Goal: Find specific page/section: Find specific page/section

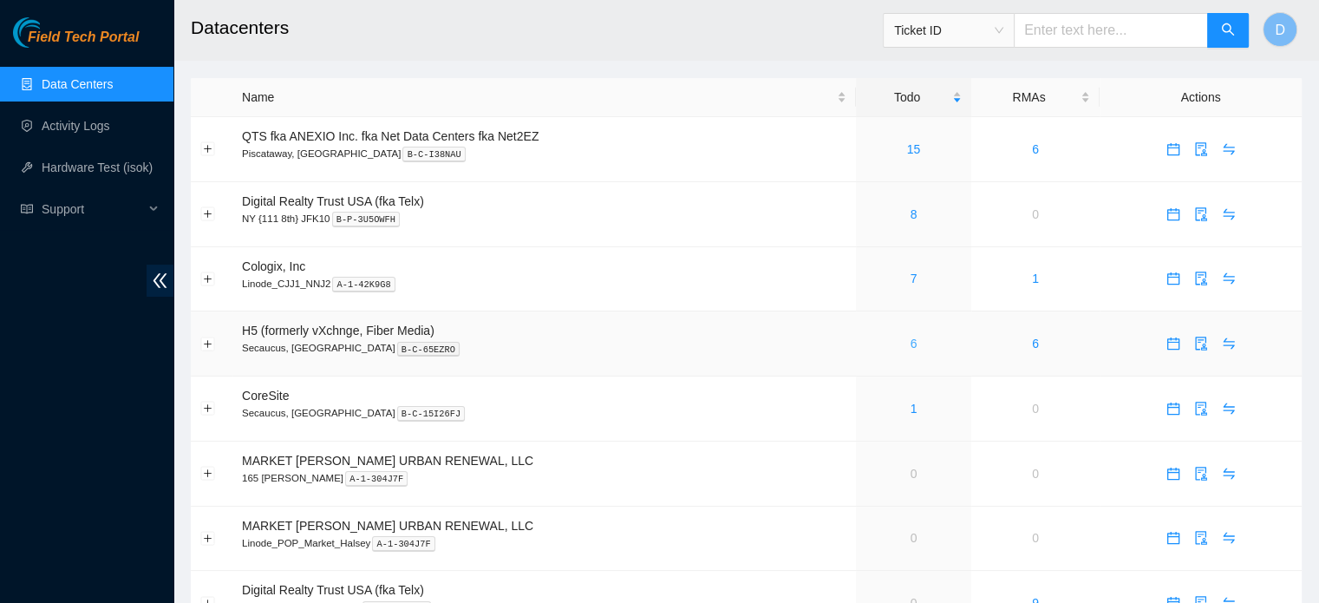
click at [911, 345] on link "6" at bounding box center [914, 344] width 7 height 14
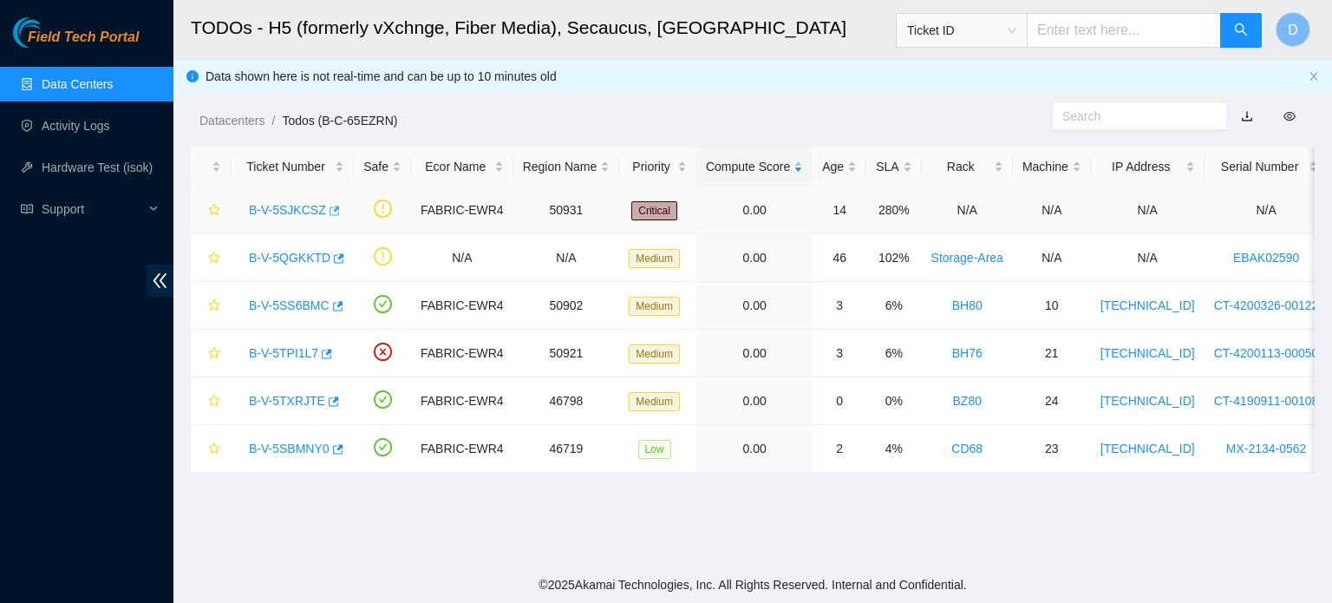
click at [330, 210] on icon "button" at bounding box center [335, 211] width 10 height 10
click at [331, 259] on icon "button" at bounding box center [337, 258] width 12 height 12
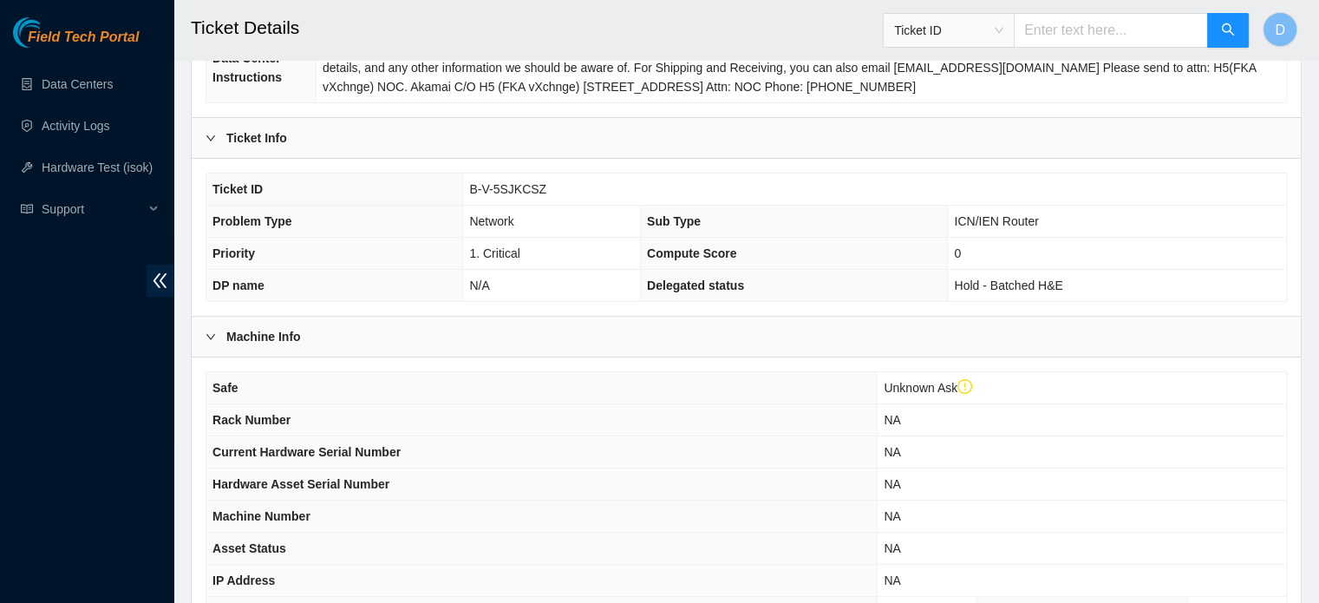
scroll to position [583, 0]
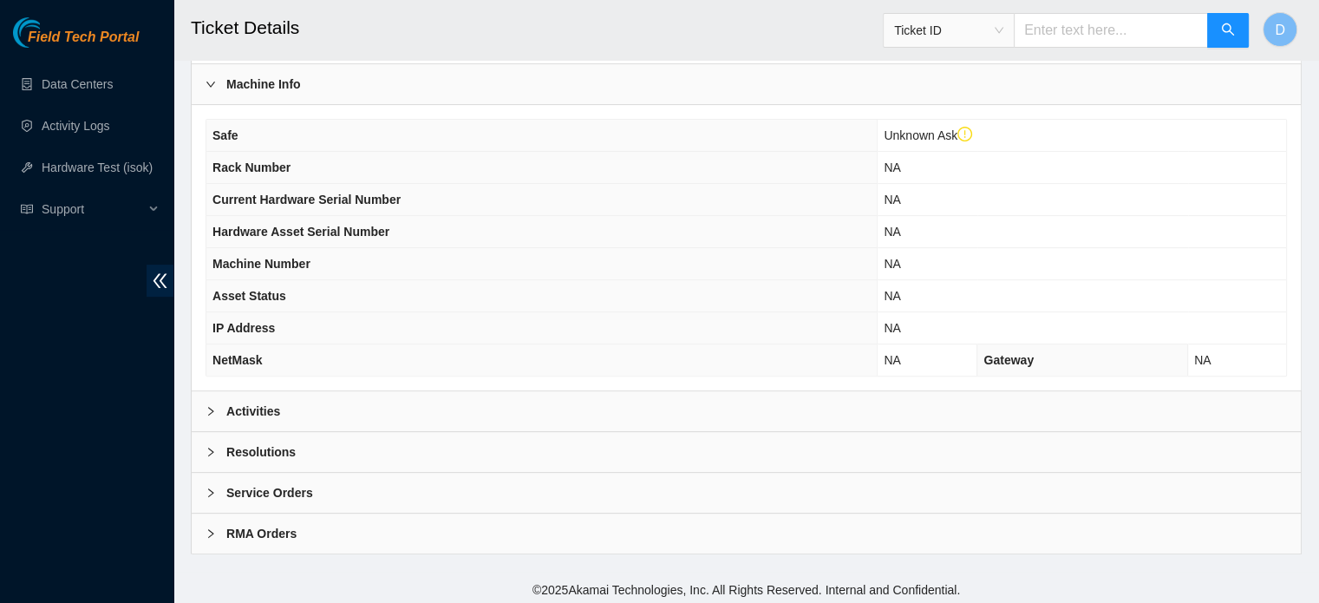
click at [318, 406] on div "Activities" at bounding box center [746, 411] width 1109 height 40
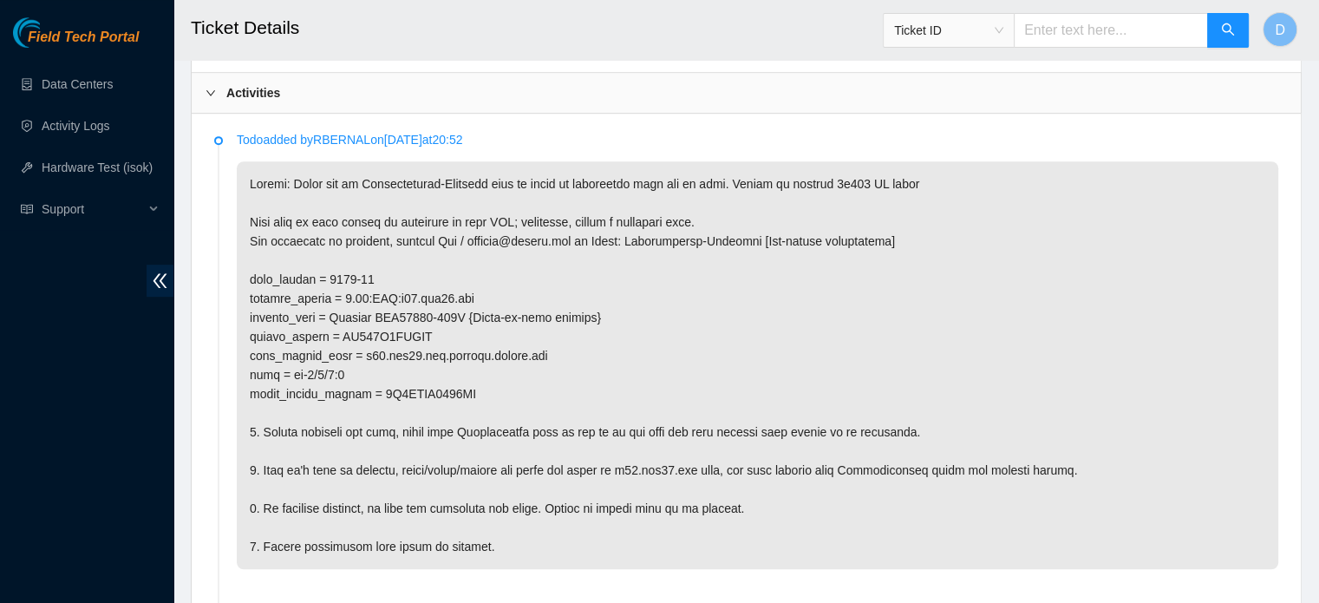
scroll to position [930, 0]
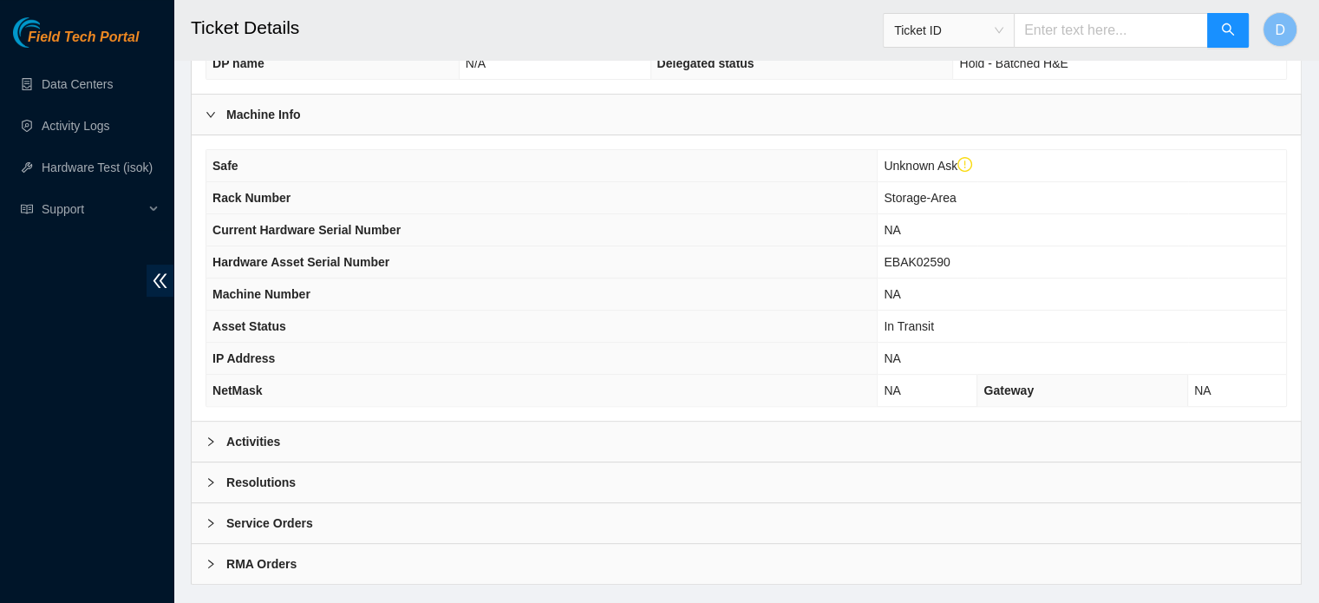
scroll to position [583, 0]
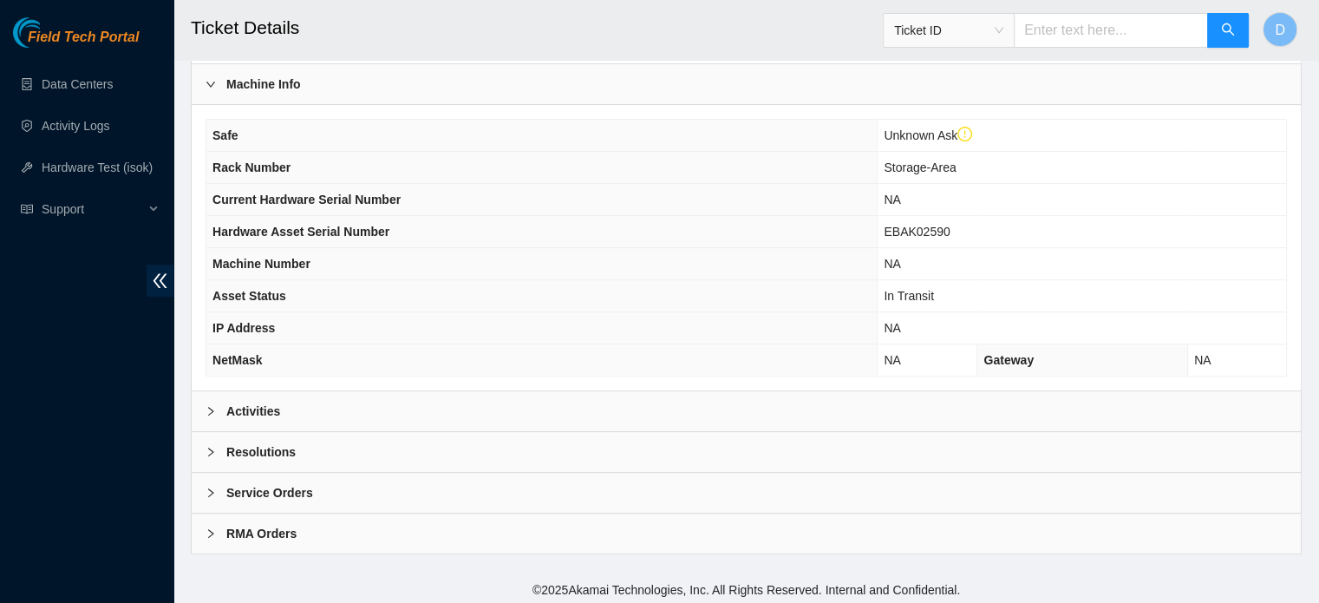
click at [299, 402] on div "Activities" at bounding box center [746, 411] width 1109 height 40
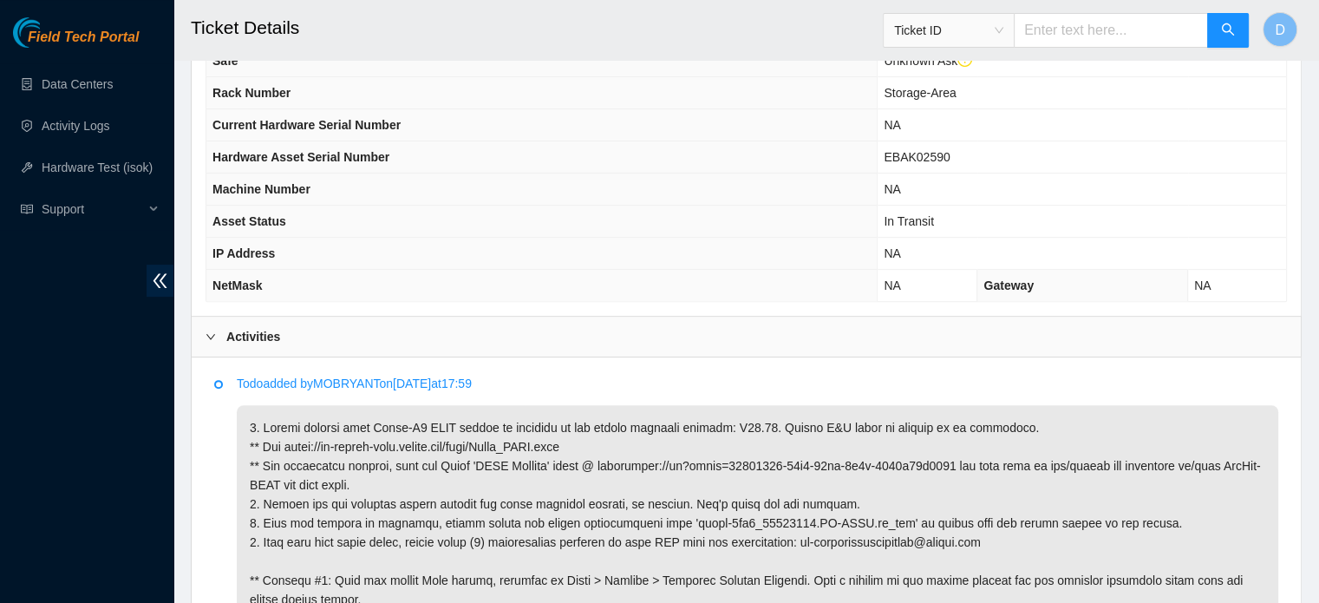
scroll to position [269, 0]
